Goal: Task Accomplishment & Management: Use online tool/utility

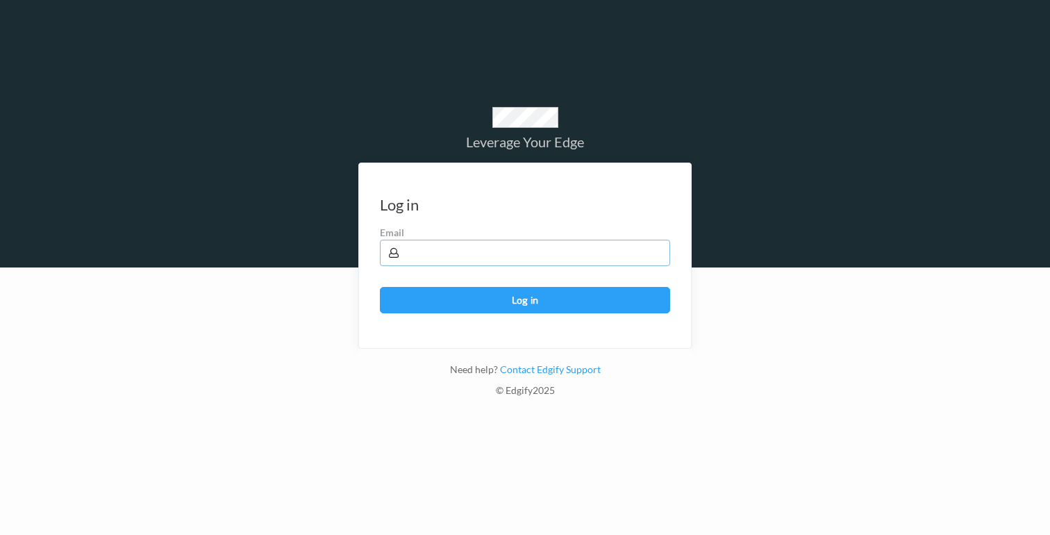
click at [584, 240] on input "text" at bounding box center [525, 253] width 290 height 26
type input "mitchg@edgify.ai"
click at [515, 304] on button "Log in" at bounding box center [525, 300] width 290 height 26
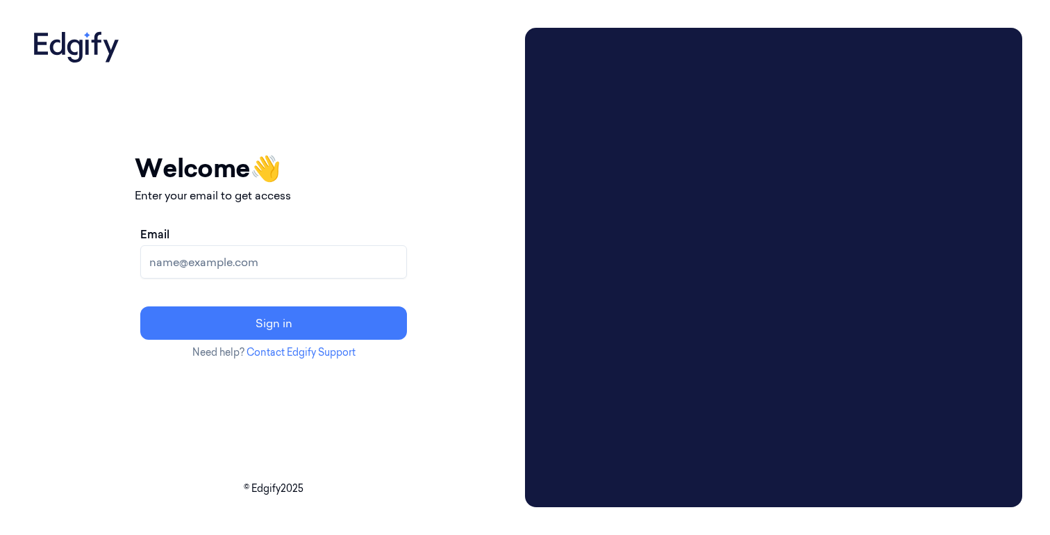
click at [320, 271] on input "Email" at bounding box center [273, 261] width 267 height 33
click at [356, 224] on div "Email Sign in" at bounding box center [274, 282] width 278 height 125
click at [294, 258] on input "Email" at bounding box center [273, 261] width 267 height 33
type input "[EMAIL_ADDRESS]"
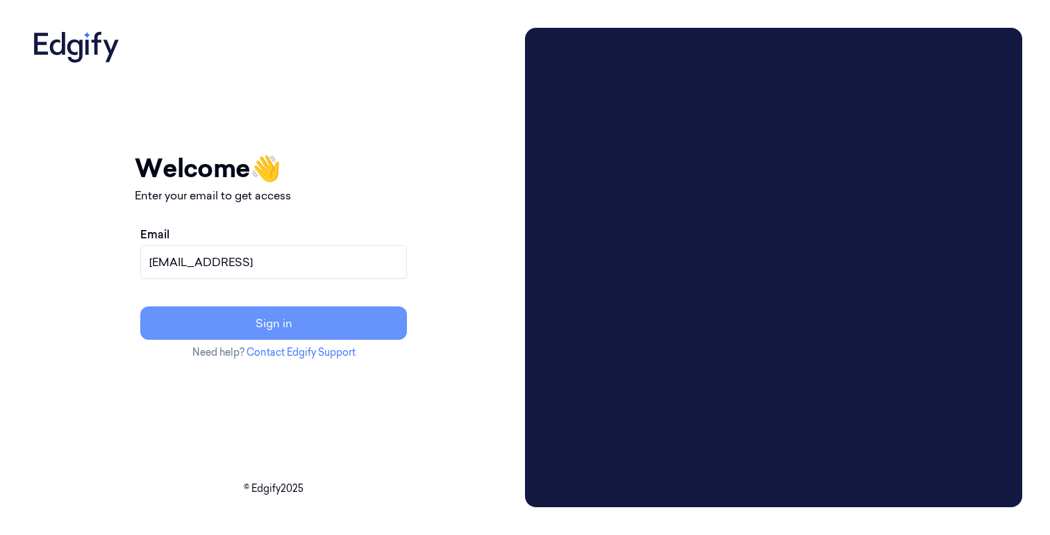
click at [314, 319] on button "Sign in" at bounding box center [273, 322] width 267 height 33
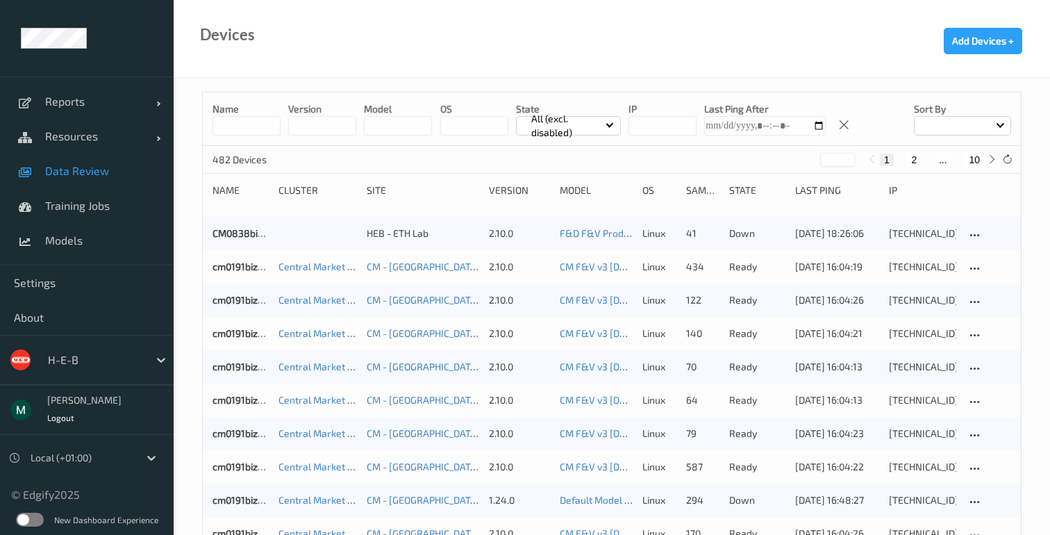
click at [94, 167] on span "Data Review" at bounding box center [102, 171] width 115 height 14
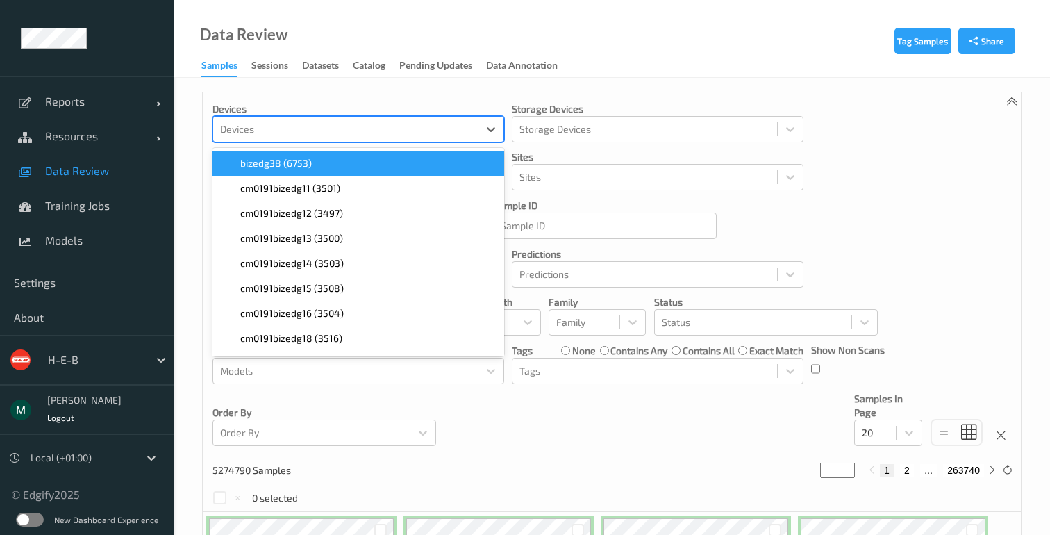
click at [326, 128] on div at bounding box center [345, 129] width 251 height 17
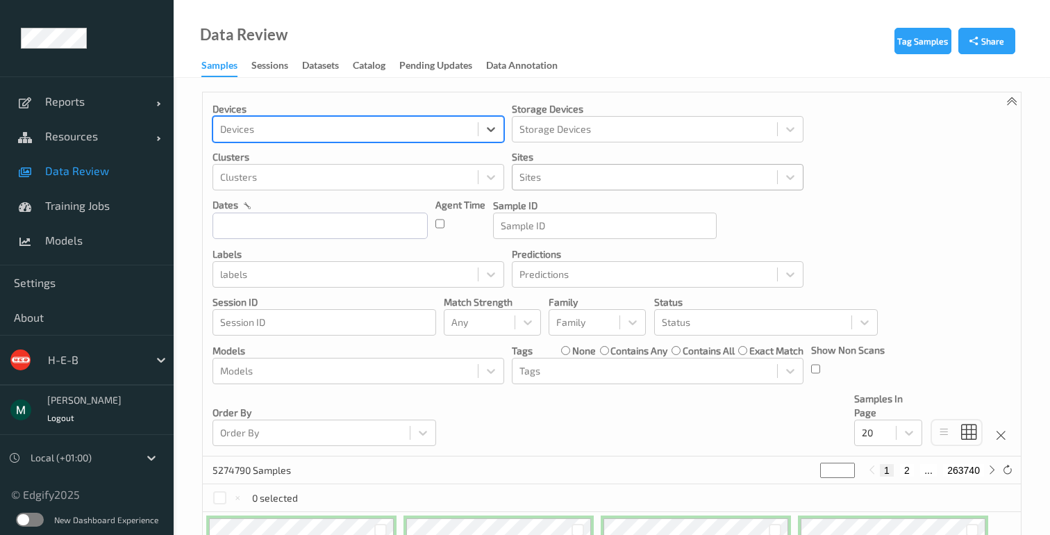
click at [537, 178] on div at bounding box center [644, 177] width 251 height 17
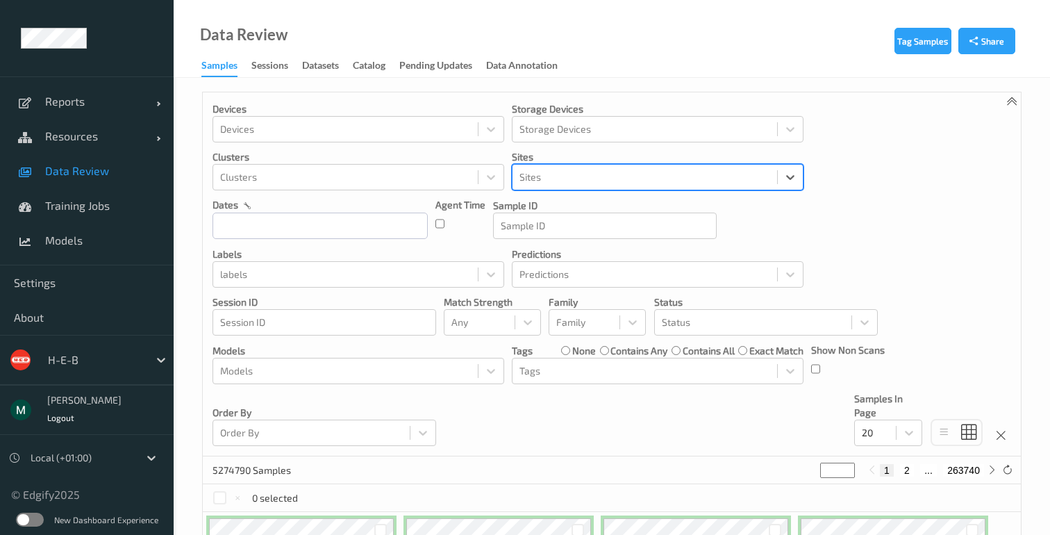
click at [542, 177] on div at bounding box center [644, 177] width 251 height 17
click at [149, 351] on div at bounding box center [161, 359] width 25 height 25
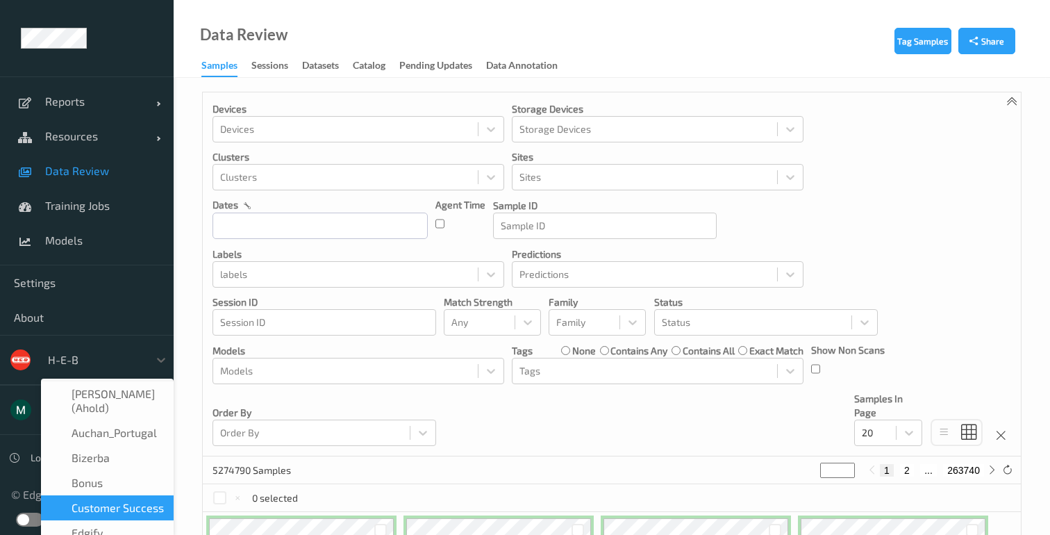
scroll to position [347, 0]
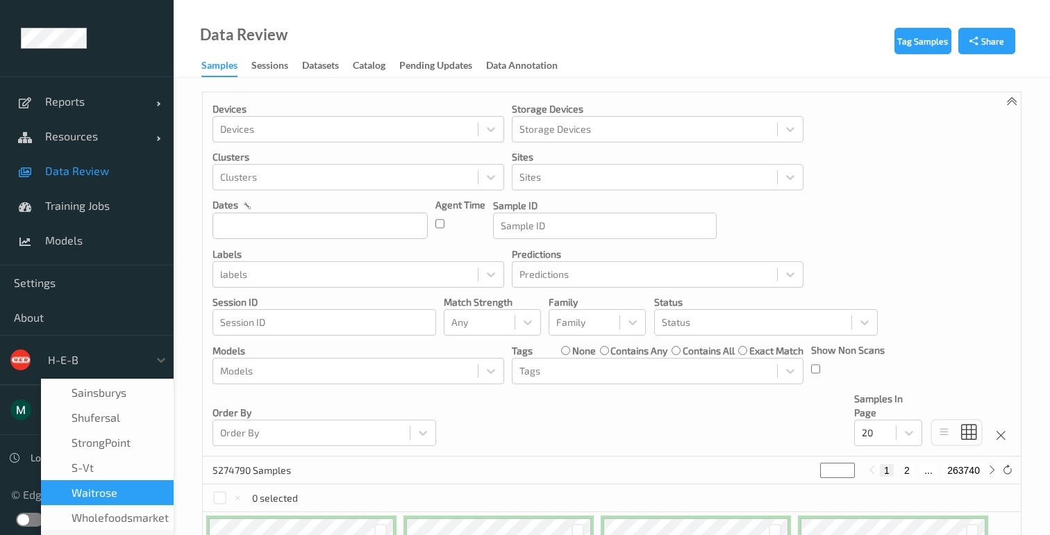
click at [100, 485] on span "waitrose" at bounding box center [95, 492] width 46 height 14
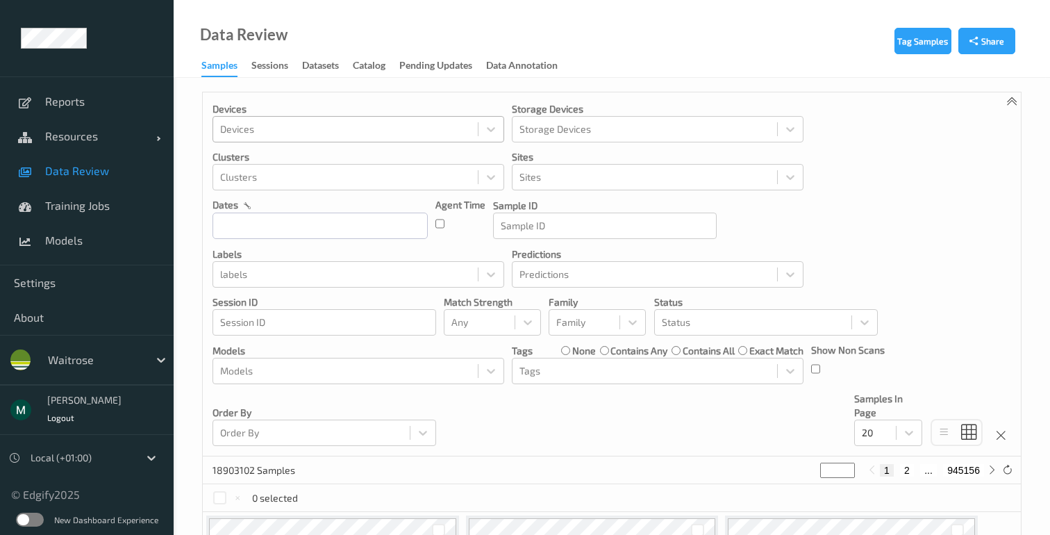
click at [374, 128] on div at bounding box center [345, 129] width 251 height 17
click at [426, 171] on div at bounding box center [345, 177] width 251 height 17
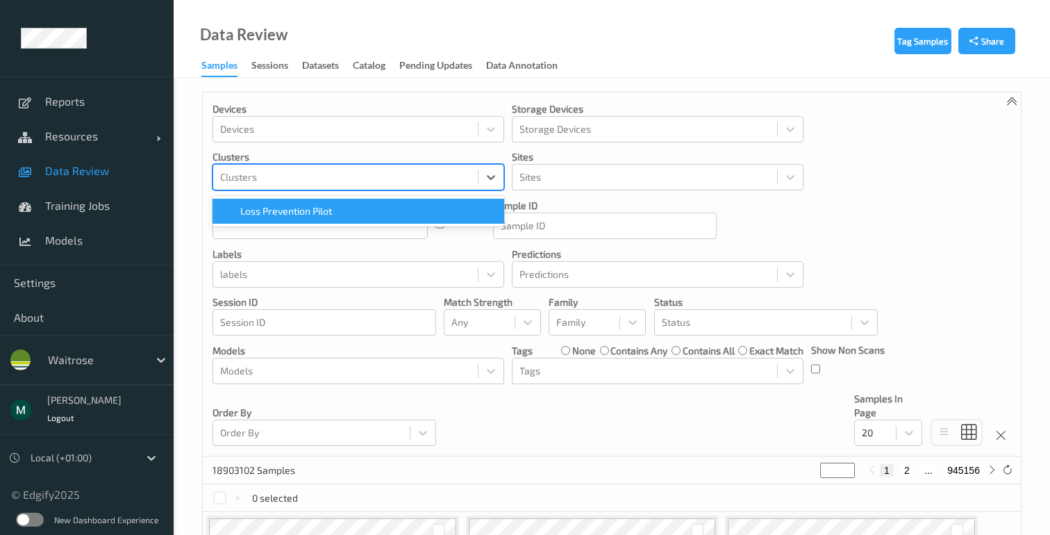
click at [426, 171] on div at bounding box center [345, 177] width 251 height 17
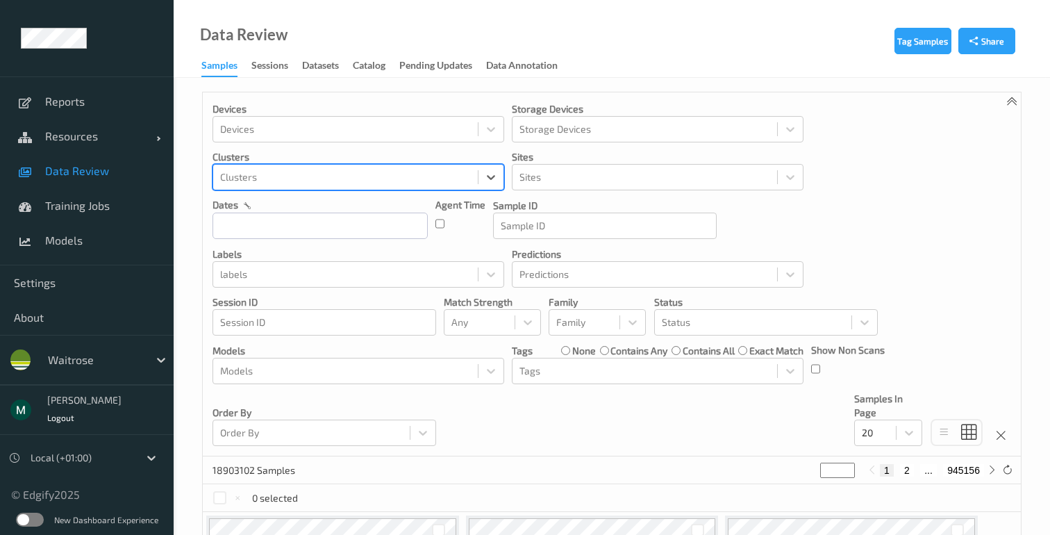
click at [422, 172] on div at bounding box center [345, 177] width 251 height 17
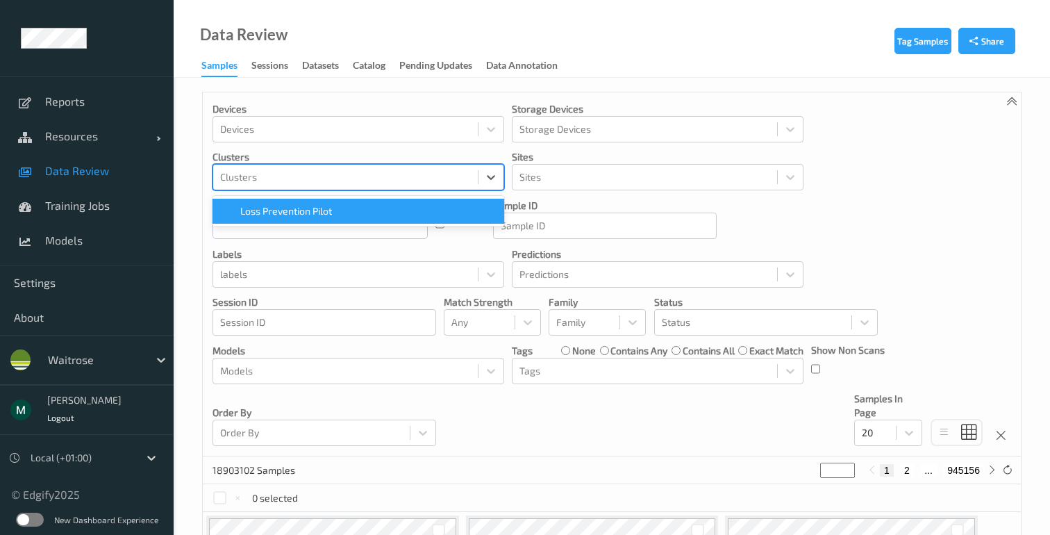
click at [367, 206] on div "Loss Prevention Pilot" at bounding box center [358, 211] width 275 height 14
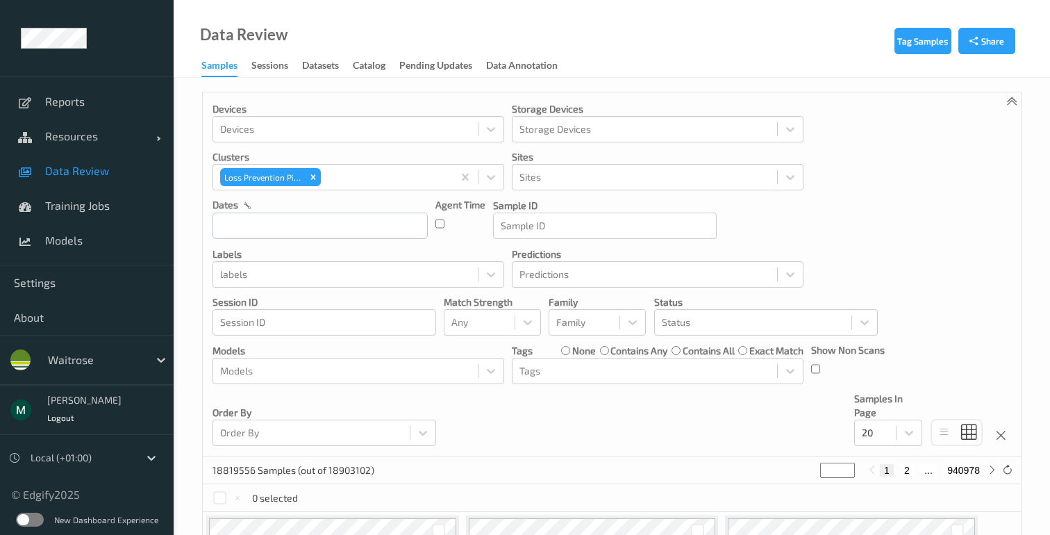
drag, startPoint x: 626, startPoint y: 192, endPoint x: 618, endPoint y: 197, distance: 9.3
click at [622, 194] on div "Devices Devices Storage Devices Storage Devices Clusters Loss Prevention Pilot …" at bounding box center [612, 274] width 818 height 364
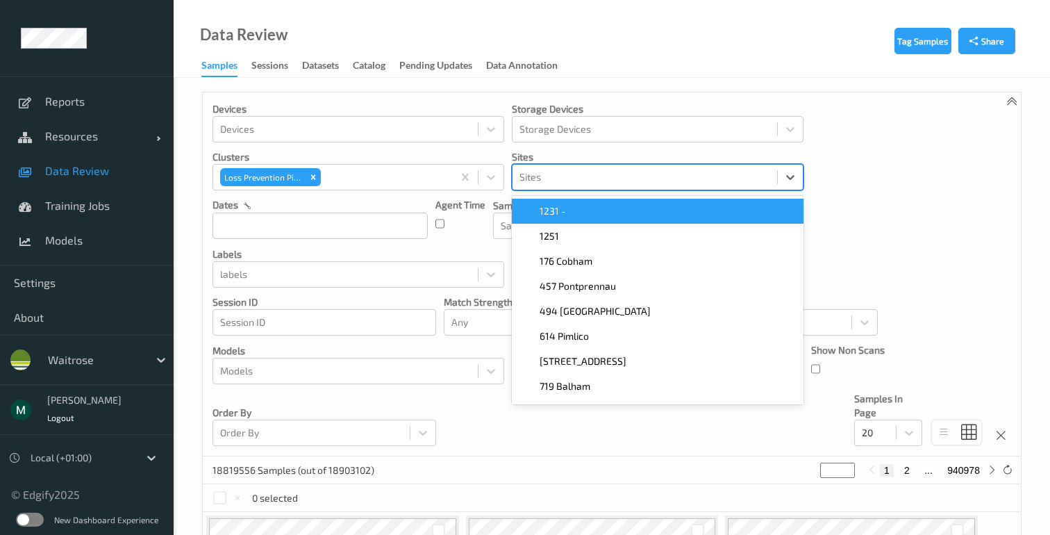
click at [608, 185] on div at bounding box center [644, 177] width 251 height 17
click at [604, 182] on div at bounding box center [644, 177] width 251 height 17
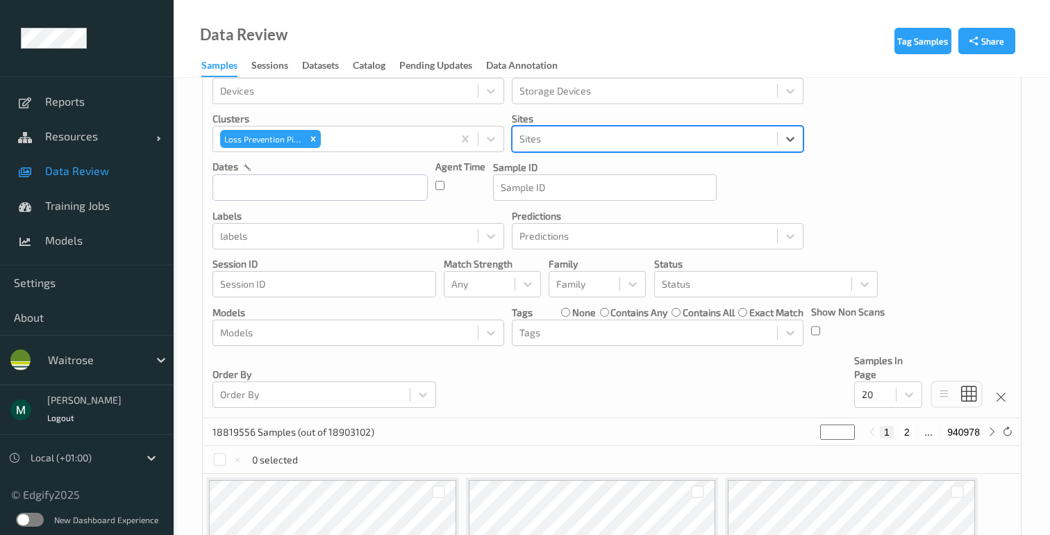
scroll to position [48, 0]
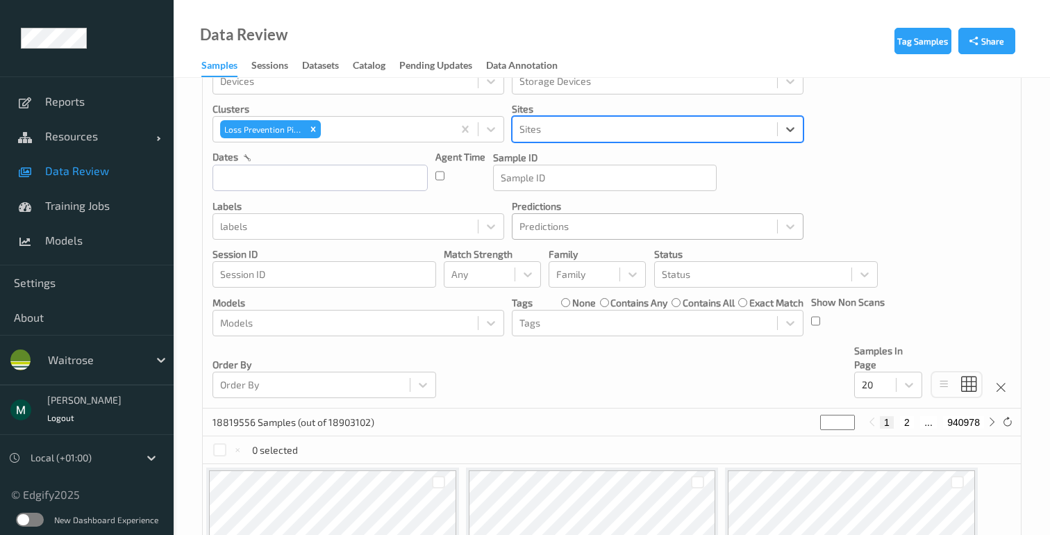
click at [580, 226] on div at bounding box center [644, 226] width 251 height 17
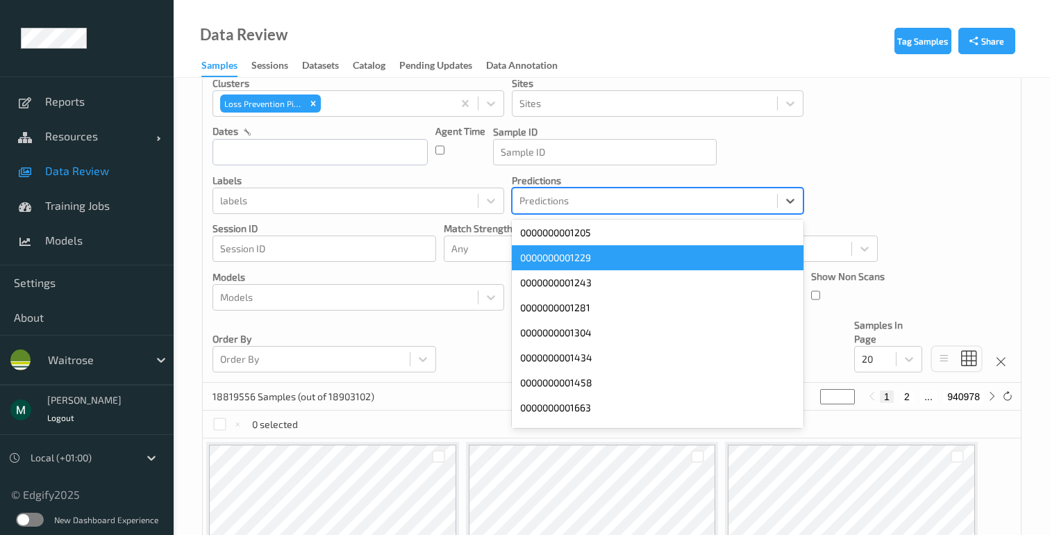
scroll to position [0, 0]
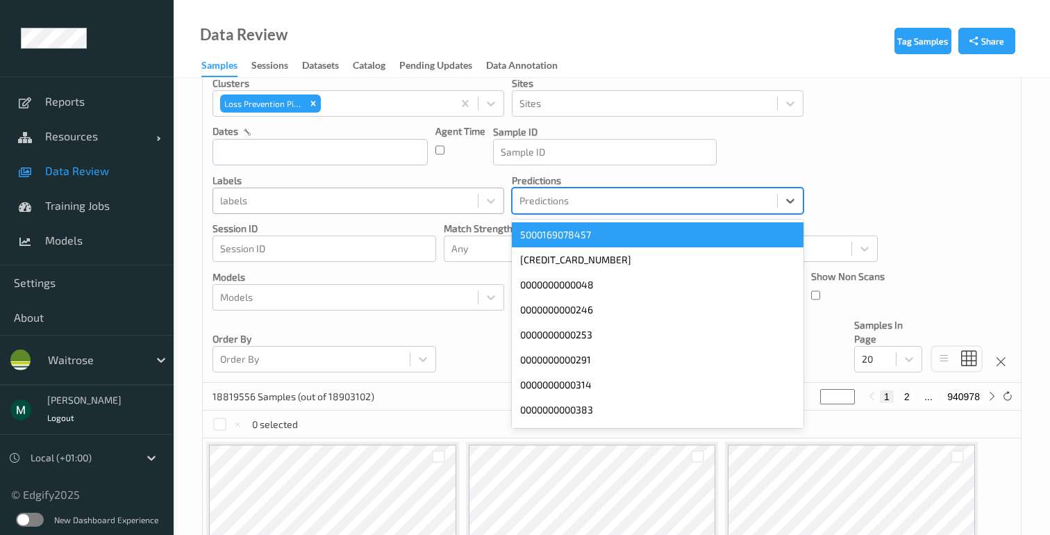
click at [401, 190] on div "labels" at bounding box center [345, 201] width 265 height 22
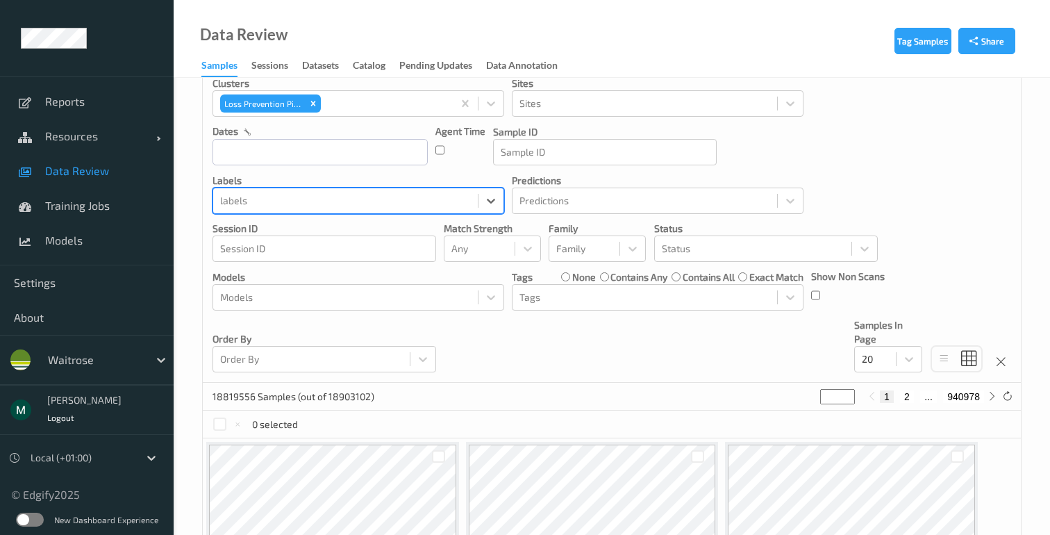
click at [388, 197] on div at bounding box center [345, 200] width 251 height 17
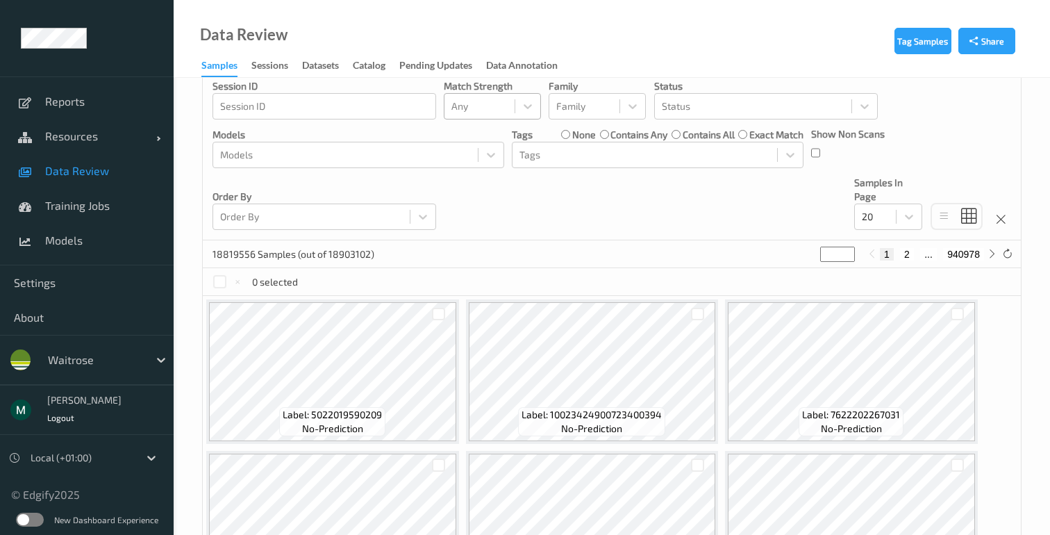
scroll to position [208, 0]
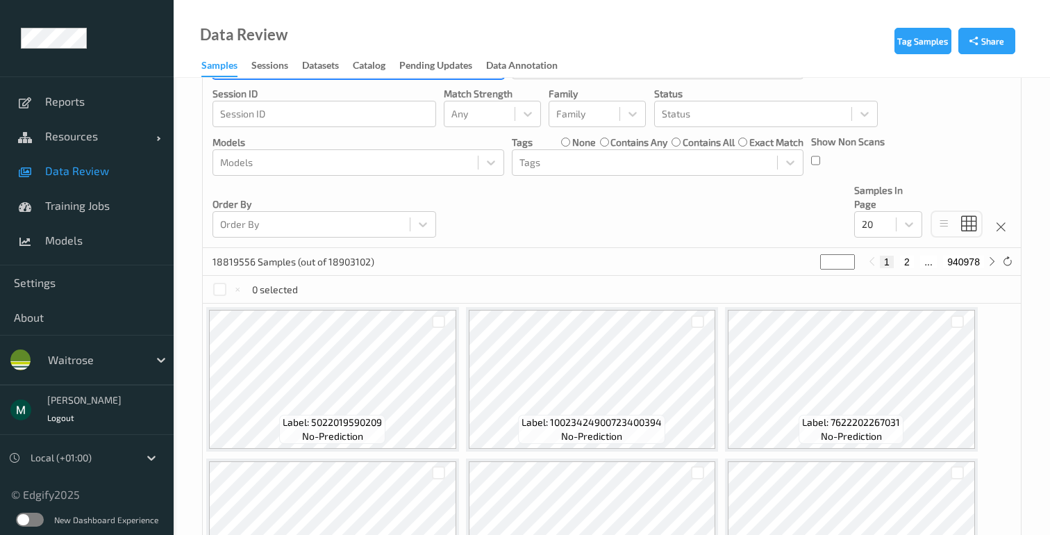
click at [724, 98] on p "Status" at bounding box center [766, 94] width 224 height 14
click at [710, 107] on div at bounding box center [753, 114] width 183 height 17
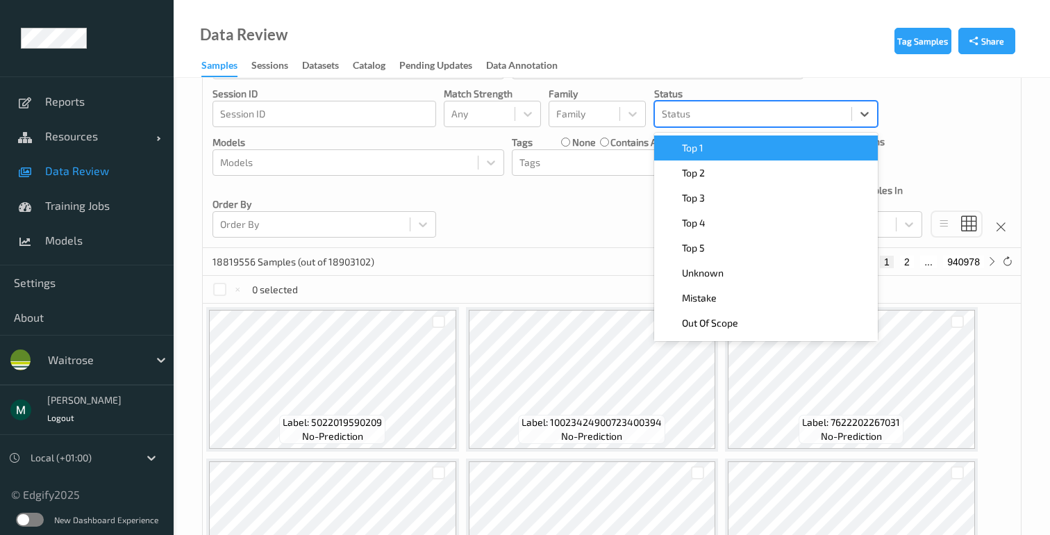
click at [710, 107] on div at bounding box center [753, 114] width 183 height 17
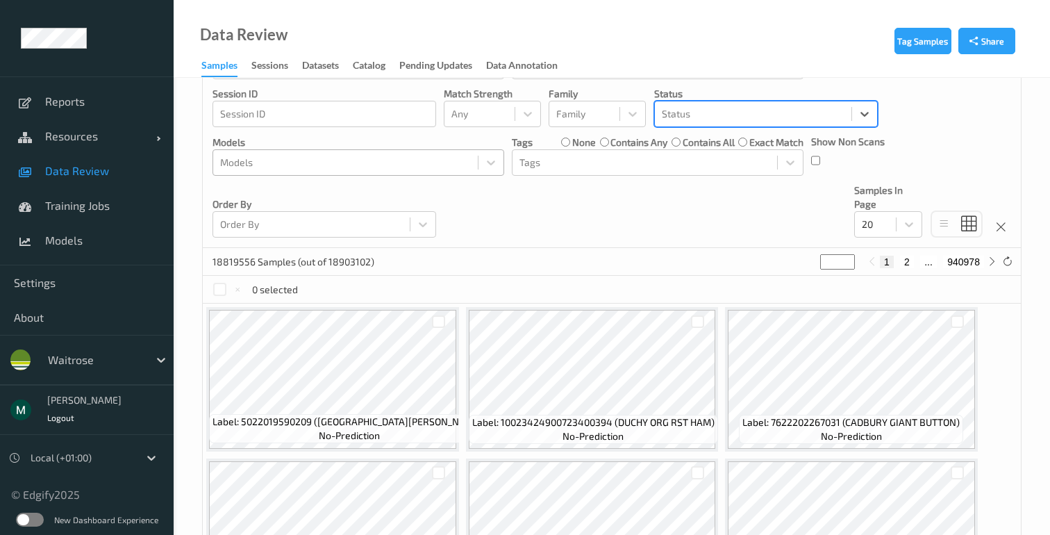
scroll to position [208, 0]
click at [625, 160] on div at bounding box center [644, 163] width 251 height 17
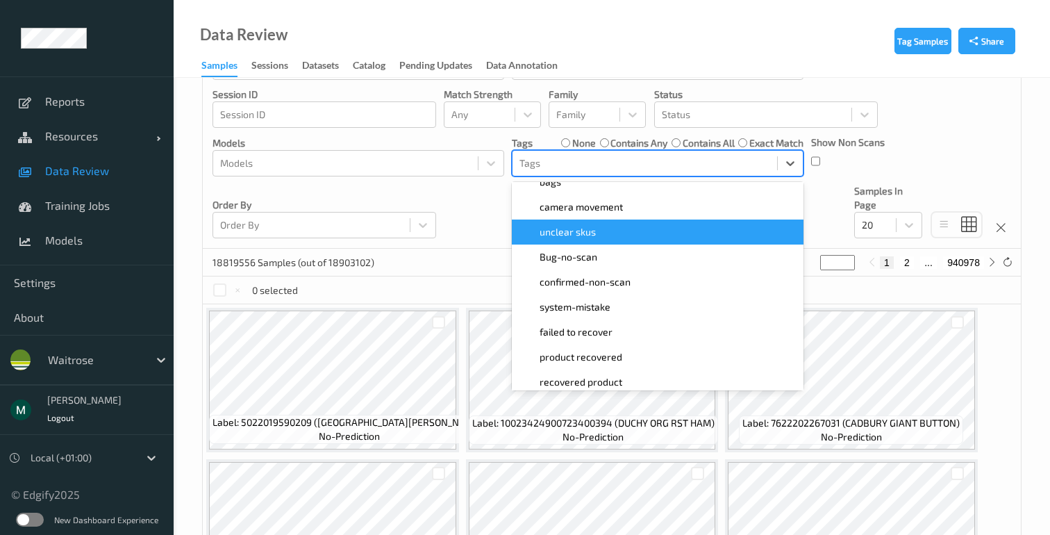
scroll to position [72, 0]
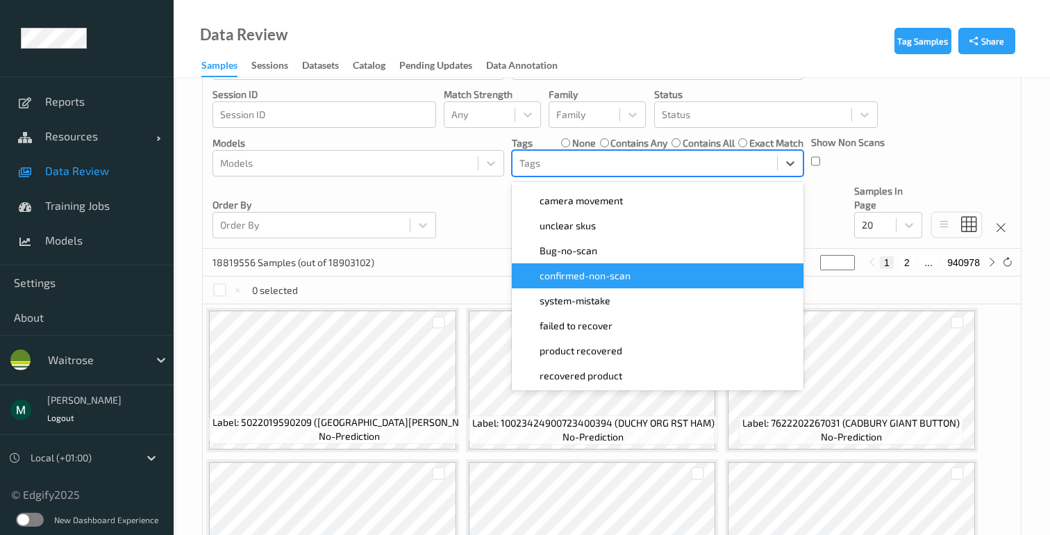
click at [615, 276] on span "confirmed-non-scan" at bounding box center [585, 276] width 91 height 14
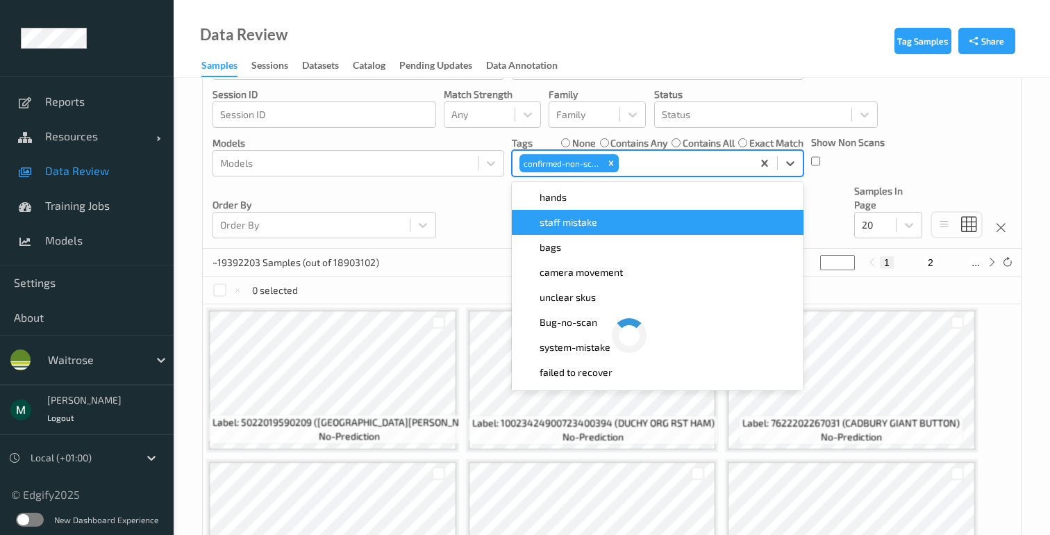
click at [484, 207] on div "Devices Devices Storage Devices Storage Devices Clusters Loss Prevention Pilot …" at bounding box center [612, 67] width 818 height 364
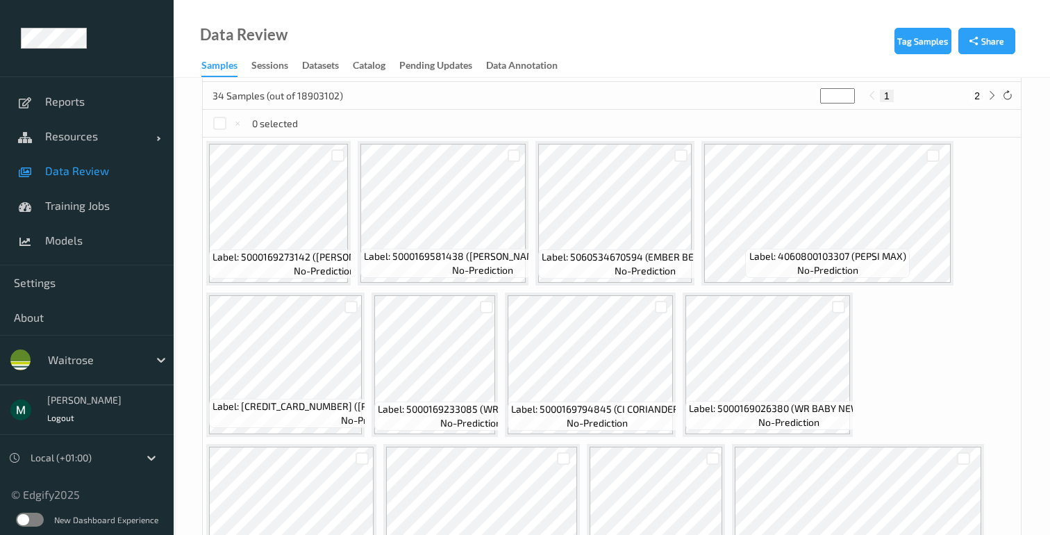
scroll to position [377, 0]
